Goal: Information Seeking & Learning: Learn about a topic

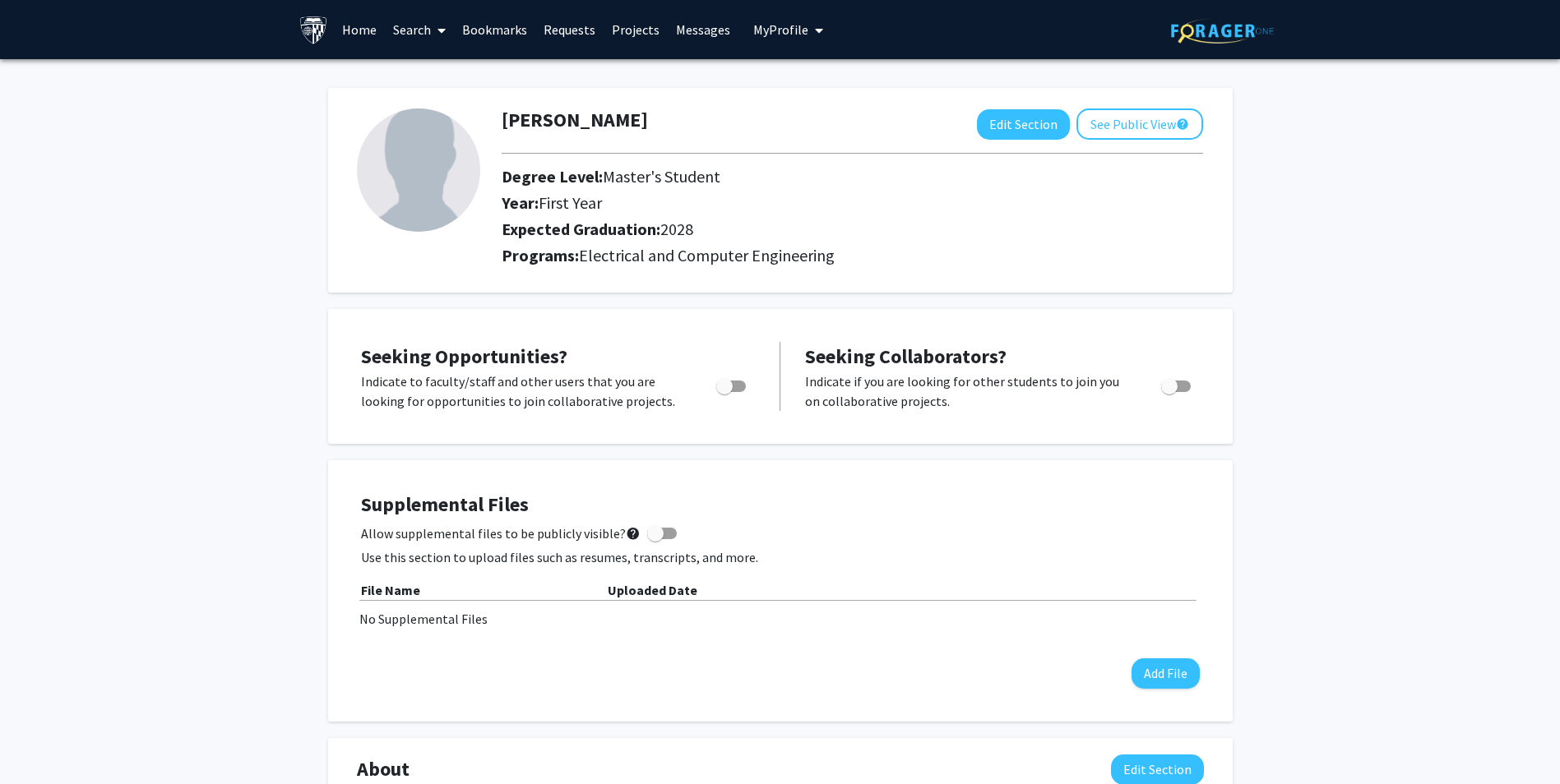
click at [765, 23] on span "My Profile" at bounding box center [781, 29] width 55 height 16
click at [783, 92] on img at bounding box center [782, 83] width 33 height 33
click at [348, 29] on link "Home" at bounding box center [359, 29] width 51 height 58
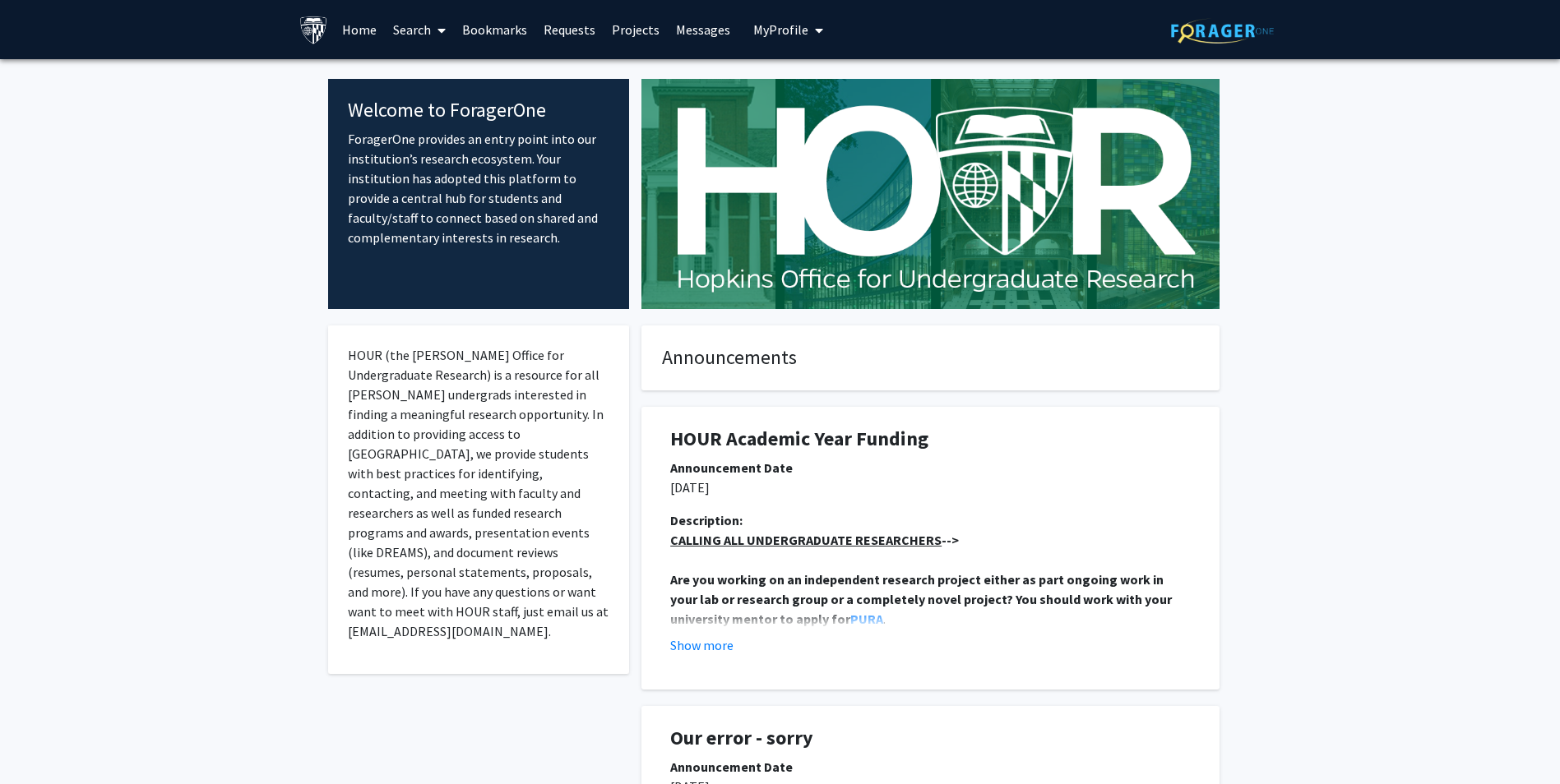
click at [759, 359] on h4 "Announcements" at bounding box center [931, 358] width 537 height 24
drag, startPoint x: 759, startPoint y: 359, endPoint x: 671, endPoint y: 340, distance: 90.0
click at [671, 340] on fg-card "Announcements" at bounding box center [931, 357] width 579 height 65
click at [418, 30] on link "Search" at bounding box center [419, 29] width 69 height 58
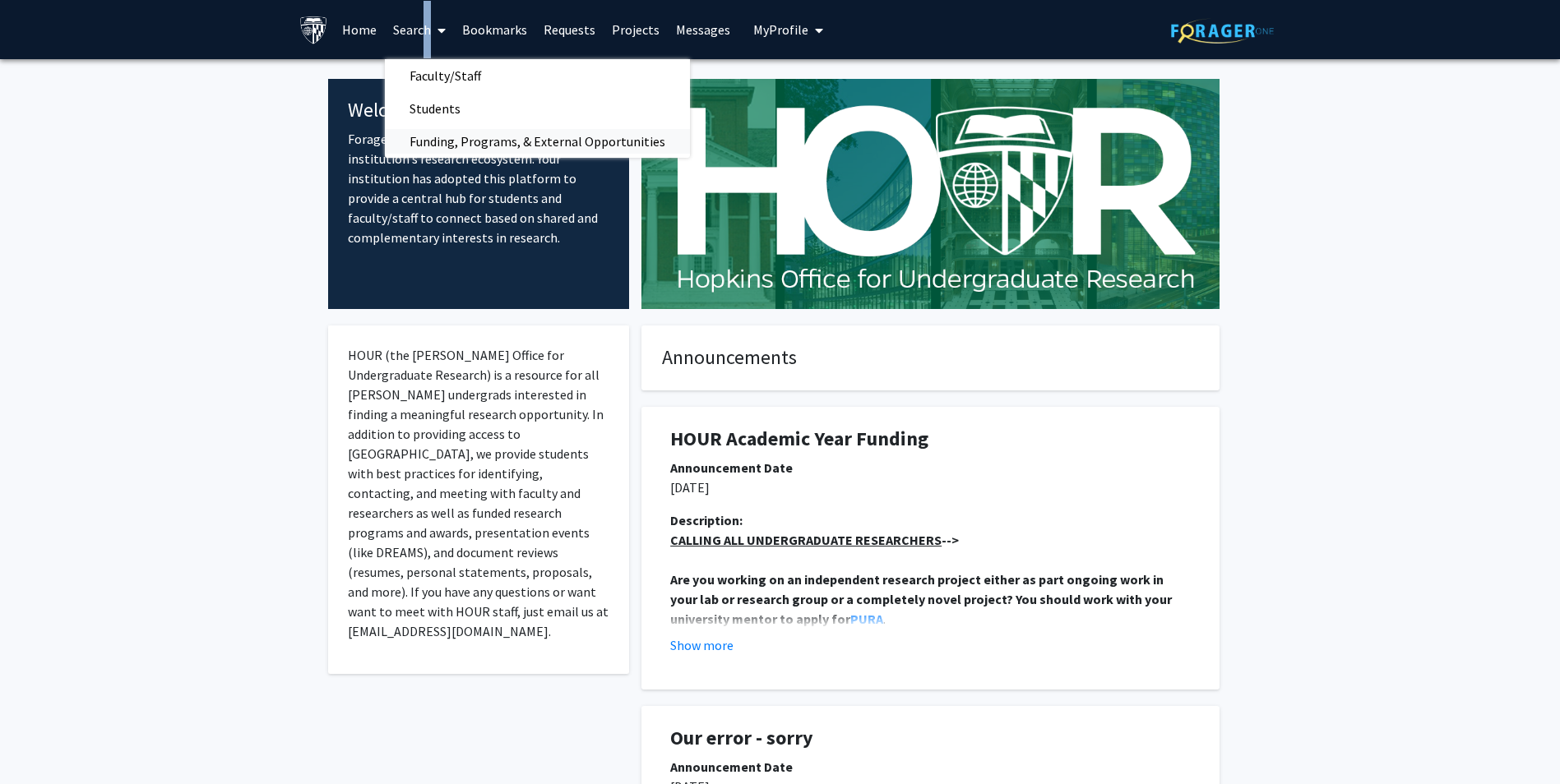
click at [474, 135] on span "Funding, Programs, & External Opportunities" at bounding box center [537, 141] width 305 height 33
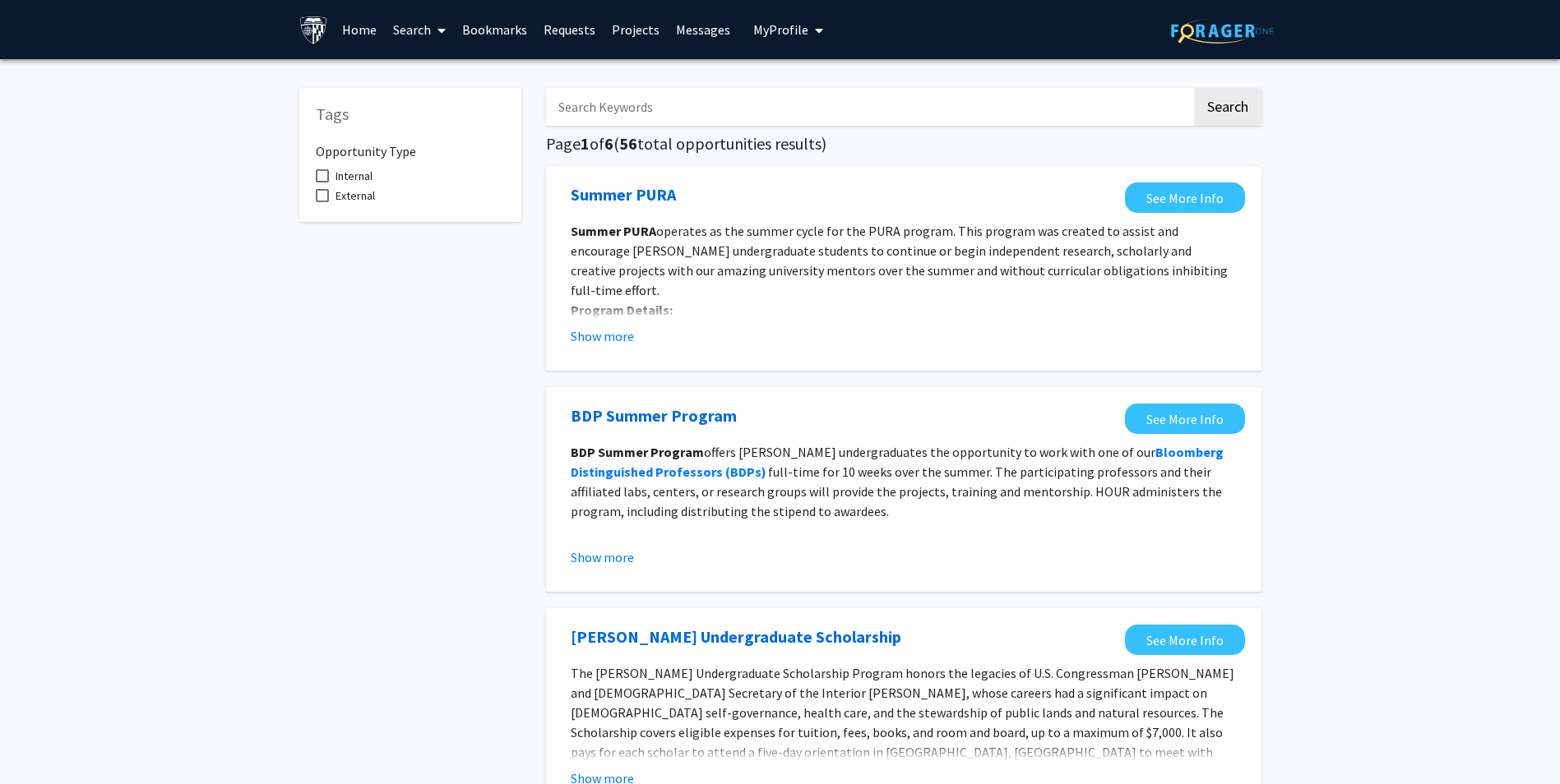
click at [604, 103] on input "Search Keywords" at bounding box center [869, 107] width 646 height 38
type input "rf"
click at [1194, 88] on button "Search" at bounding box center [1228, 107] width 67 height 38
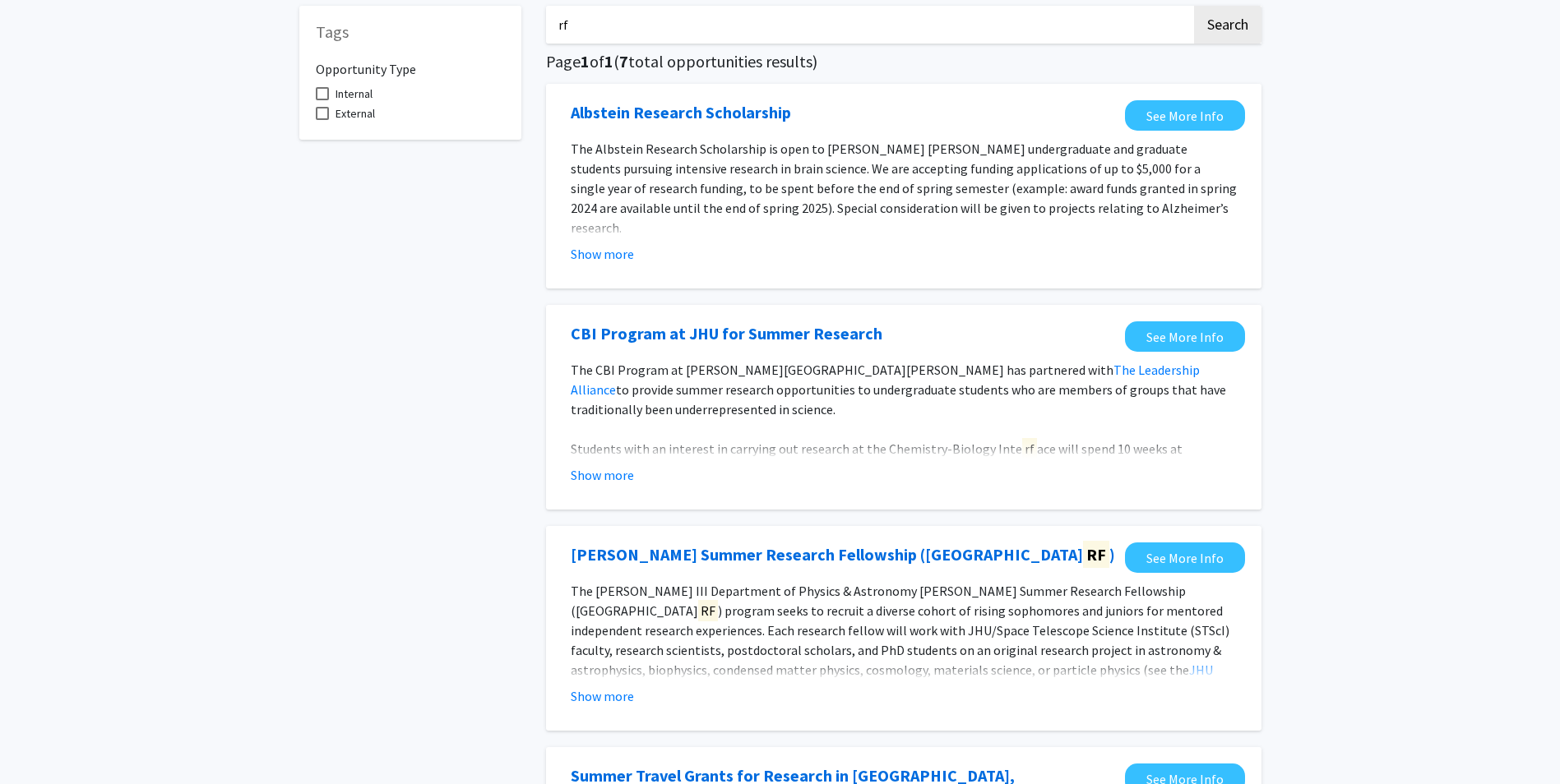
scroll to position [164, 0]
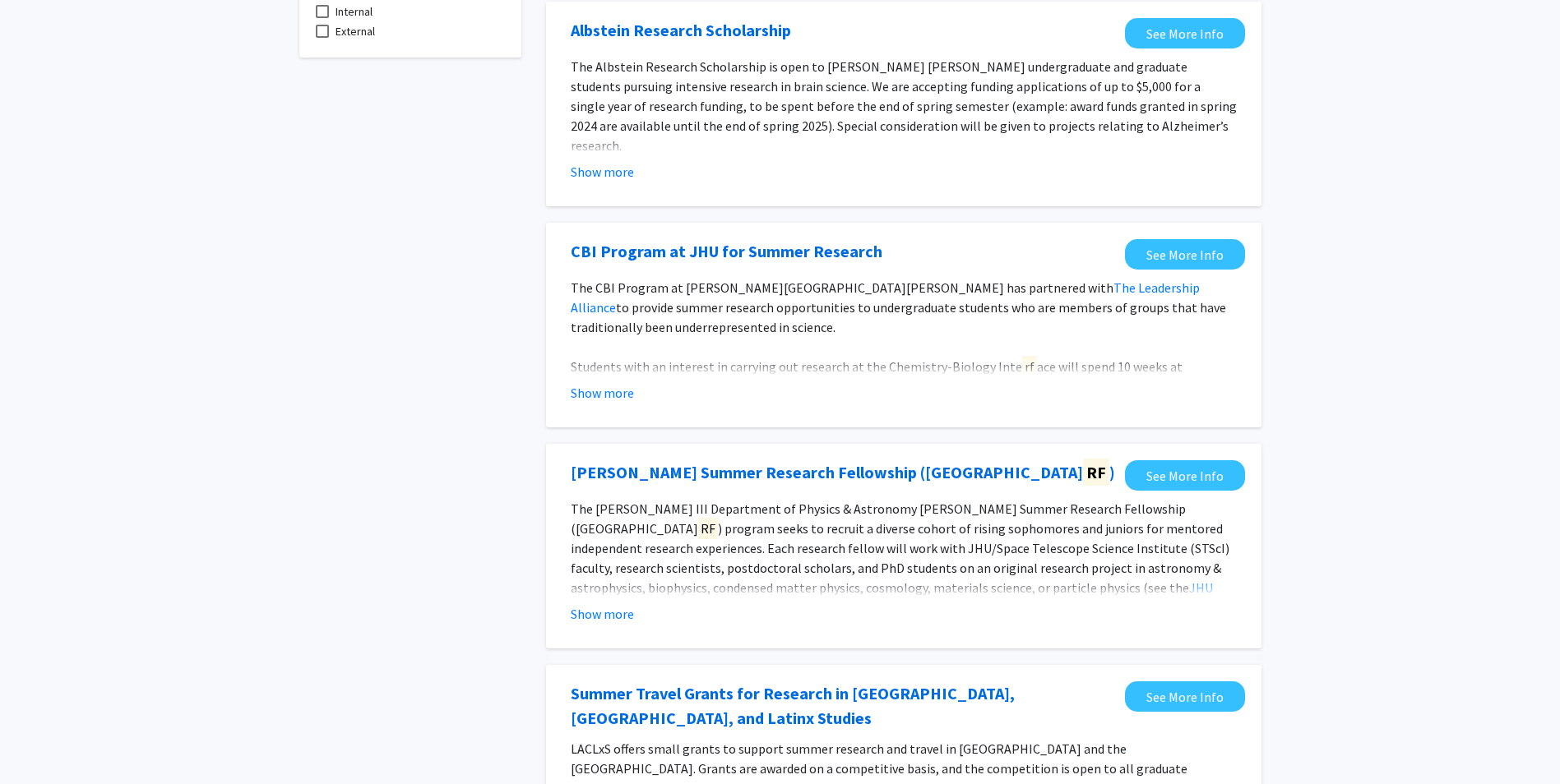
click at [715, 586] on p "The [PERSON_NAME] III Department of Physics & Astronomy [PERSON_NAME] Summer Re…" at bounding box center [904, 588] width 666 height 177
click at [576, 610] on button "Show more" at bounding box center [603, 614] width 64 height 20
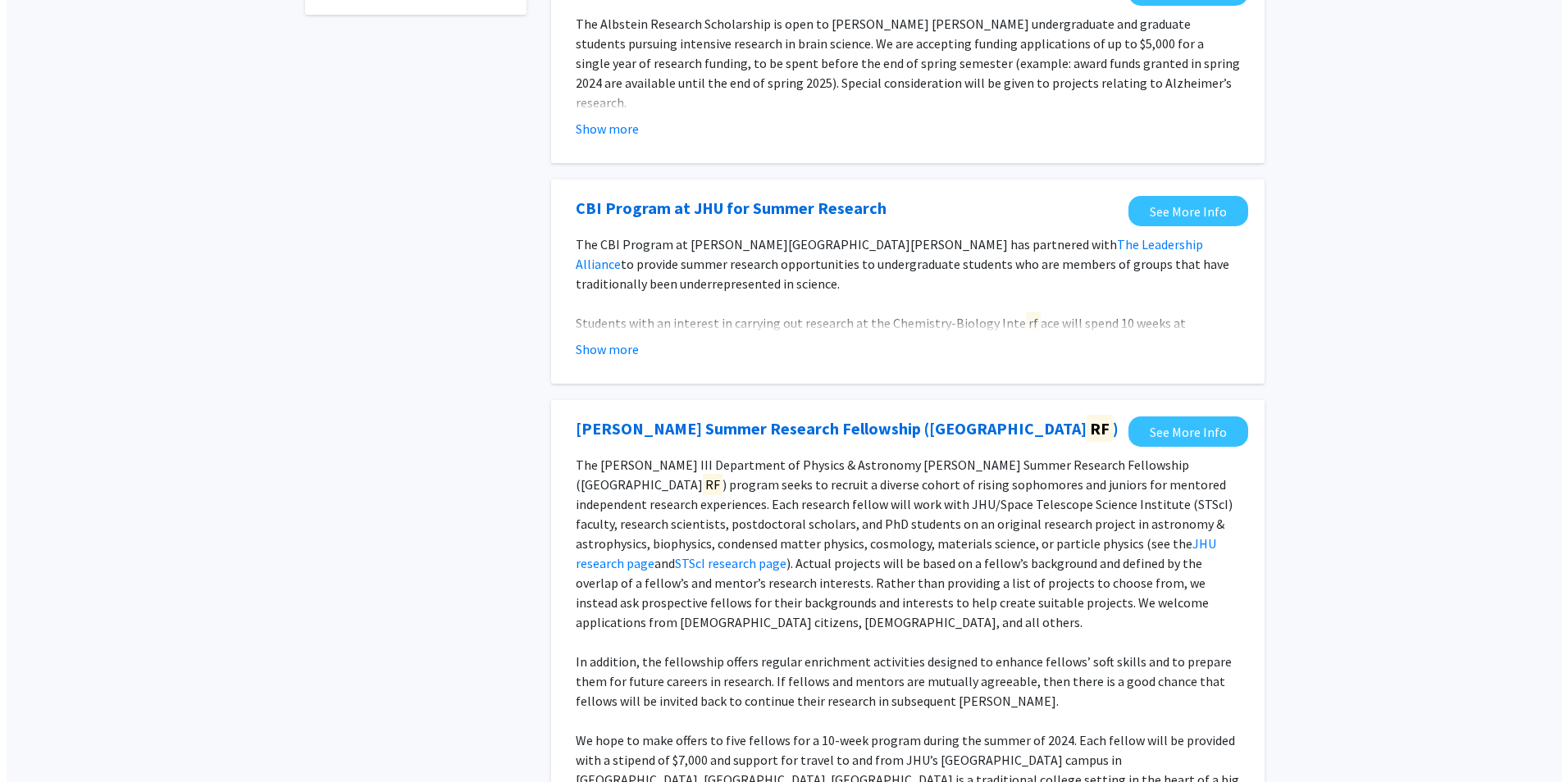
scroll to position [0, 0]
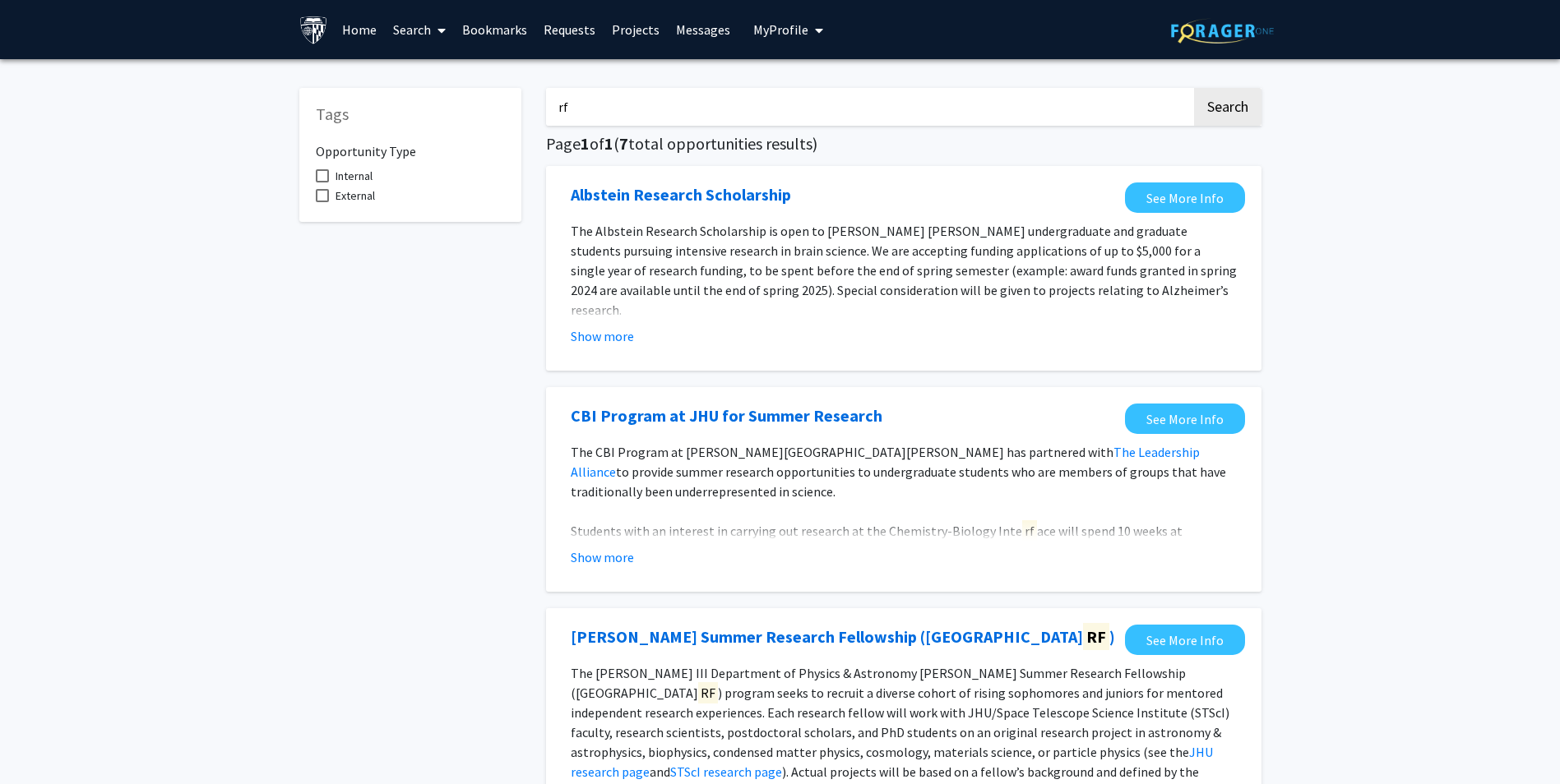
click at [423, 33] on link "Search" at bounding box center [419, 29] width 69 height 58
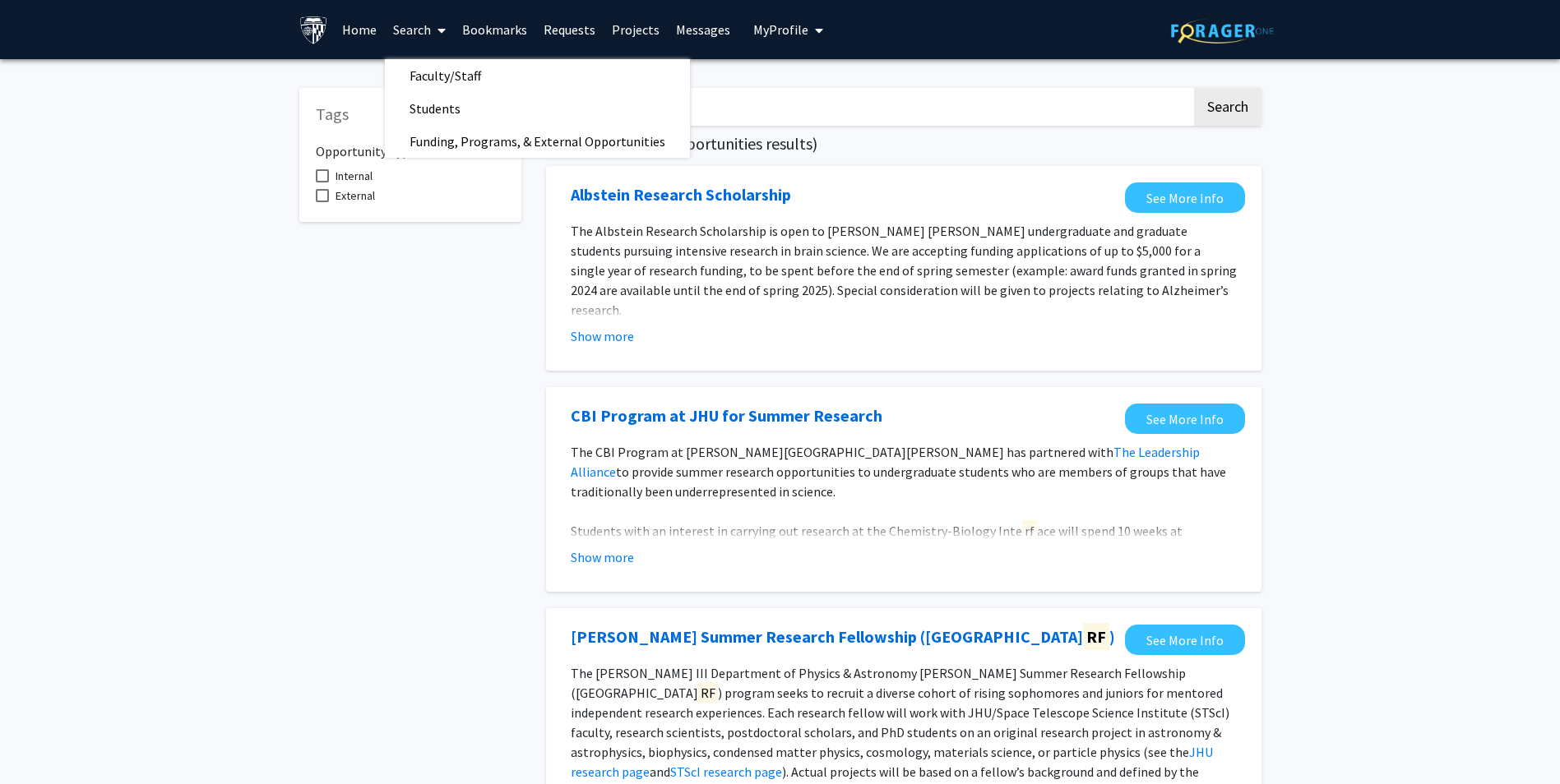
click at [499, 24] on link "Bookmarks" at bounding box center [494, 29] width 82 height 58
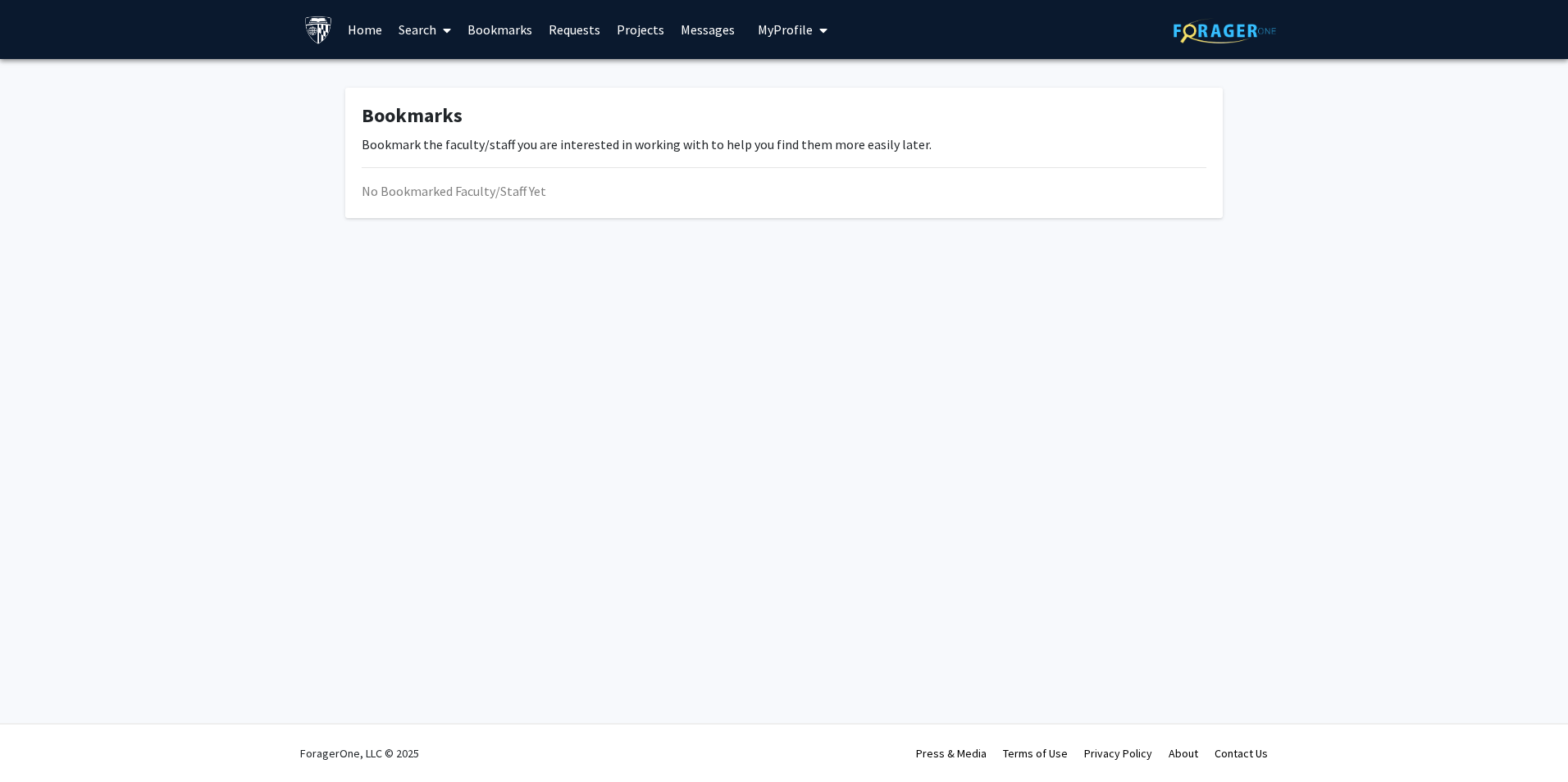
click at [585, 32] on link "Requests" at bounding box center [574, 29] width 68 height 58
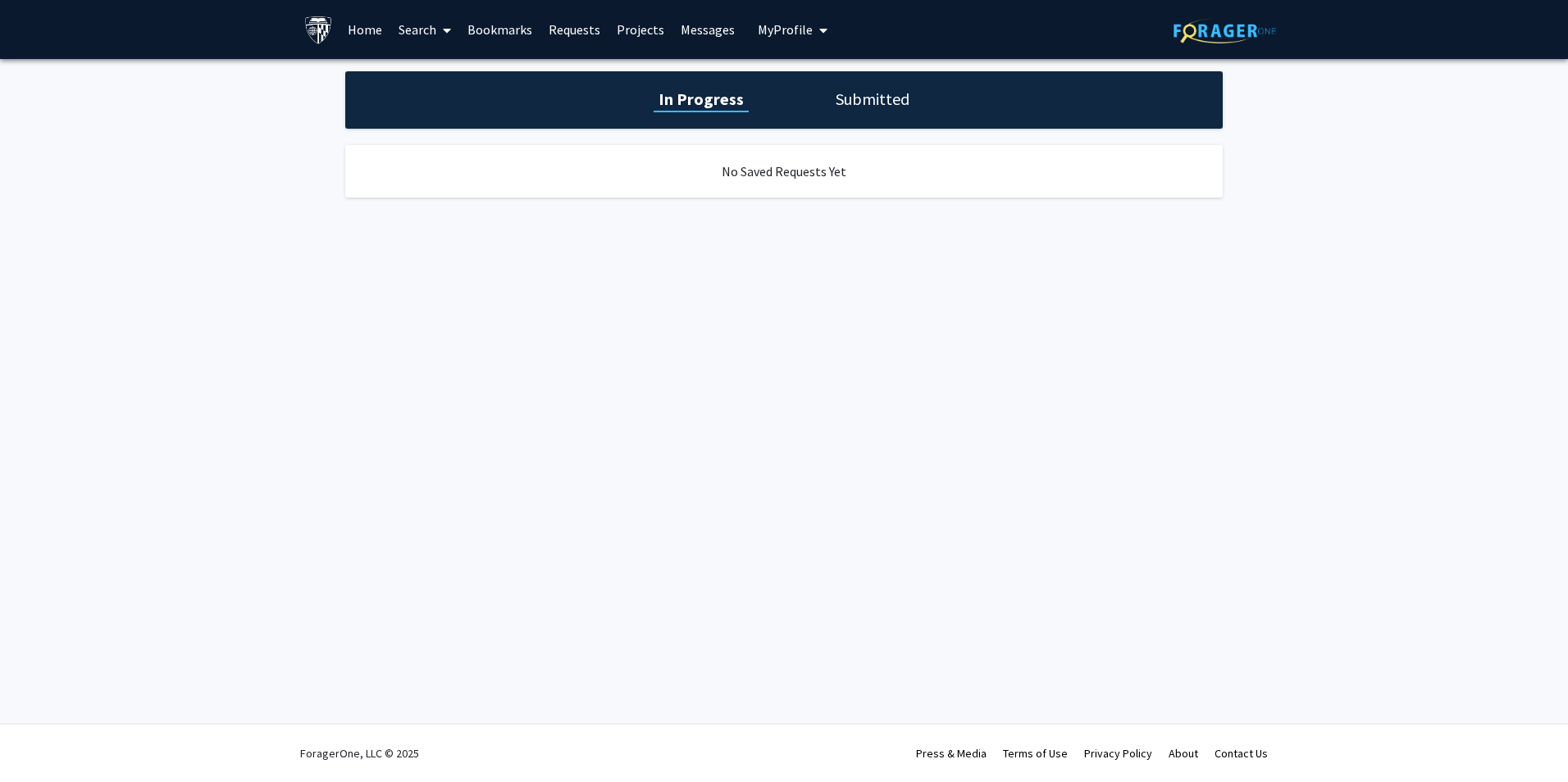
click at [672, 31] on link "Messages" at bounding box center [707, 29] width 70 height 58
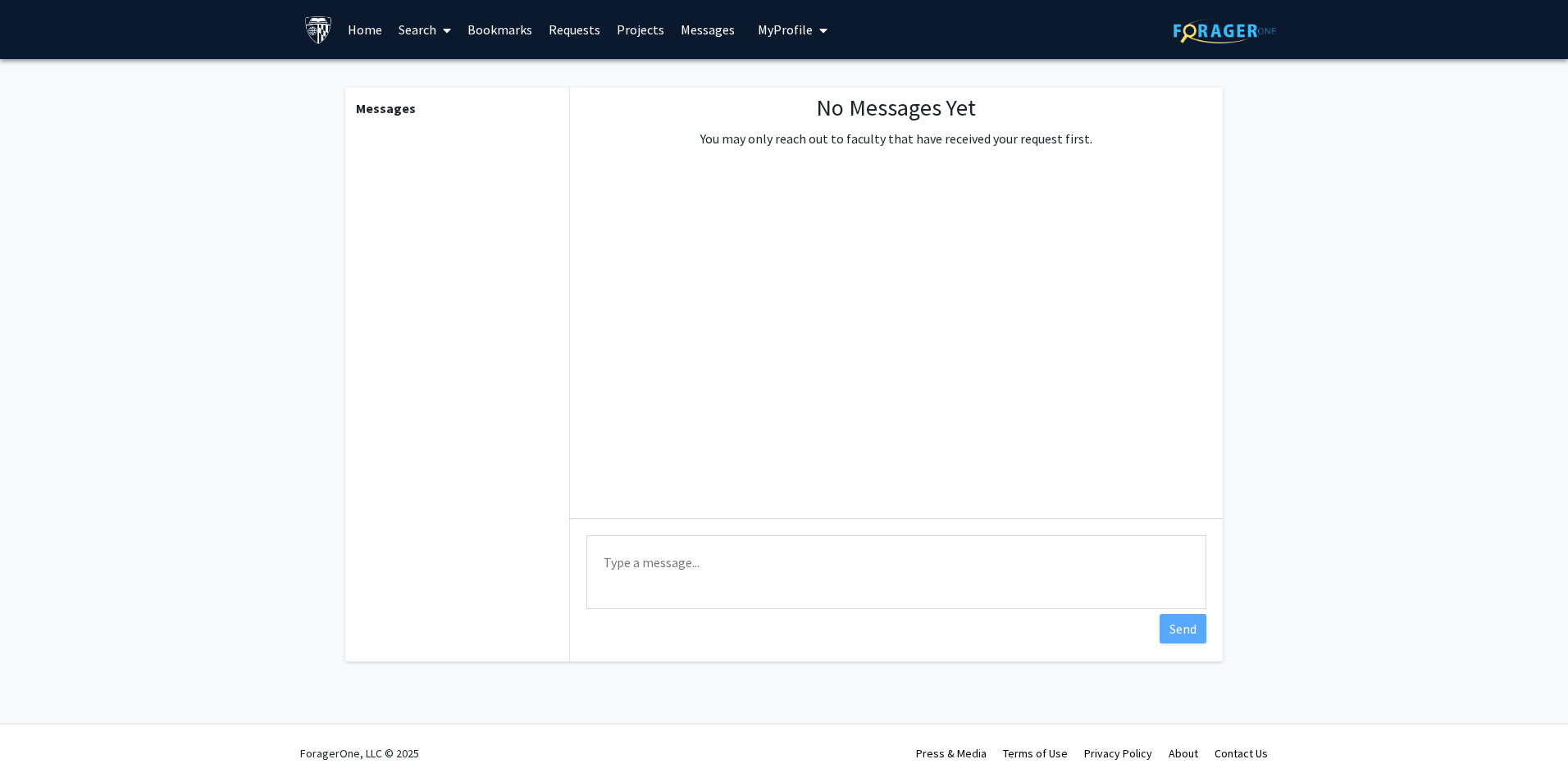
click at [778, 21] on span "My Profile" at bounding box center [785, 29] width 55 height 16
